Goal: Task Accomplishment & Management: Use online tool/utility

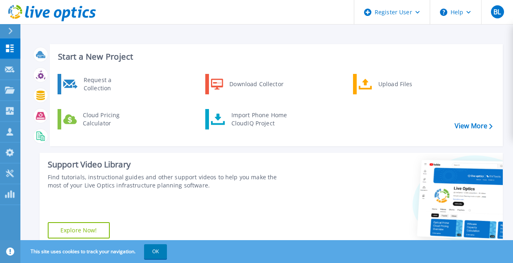
click at [14, 31] on div at bounding box center [13, 31] width 13 height 14
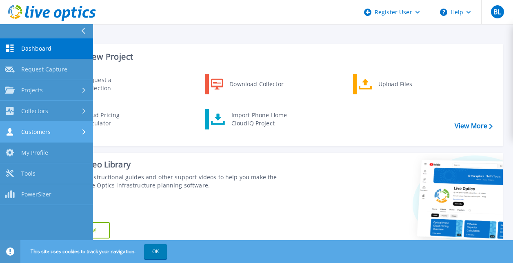
click at [62, 136] on link "Customers Customers" at bounding box center [46, 132] width 93 height 21
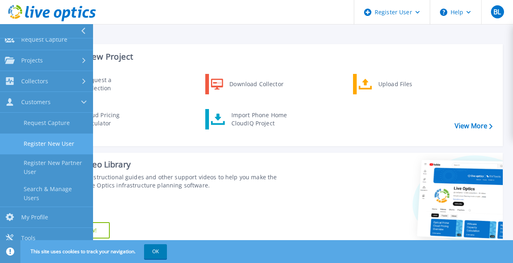
scroll to position [36, 0]
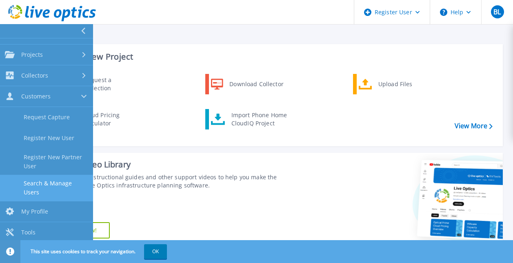
click at [37, 180] on link "Search & Manage Users" at bounding box center [46, 188] width 93 height 26
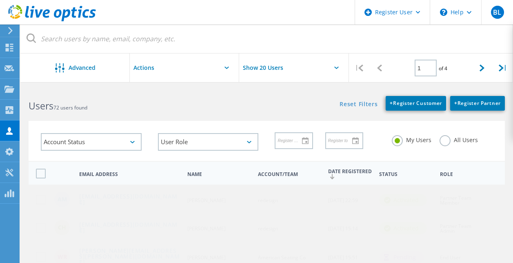
click at [444, 141] on label "All Users" at bounding box center [459, 139] width 38 height 8
click at [0, 0] on input "All Users" at bounding box center [0, 0] width 0 height 0
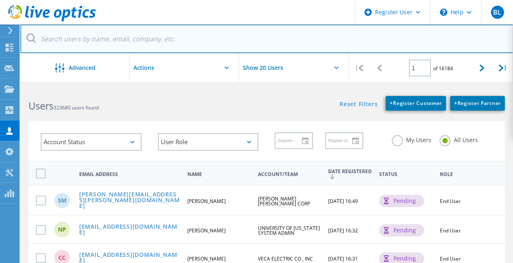
click at [149, 38] on input "text" at bounding box center [266, 39] width 493 height 29
type input "[GEOGRAPHIC_DATA]"
